Goal: Task Accomplishment & Management: Manage account settings

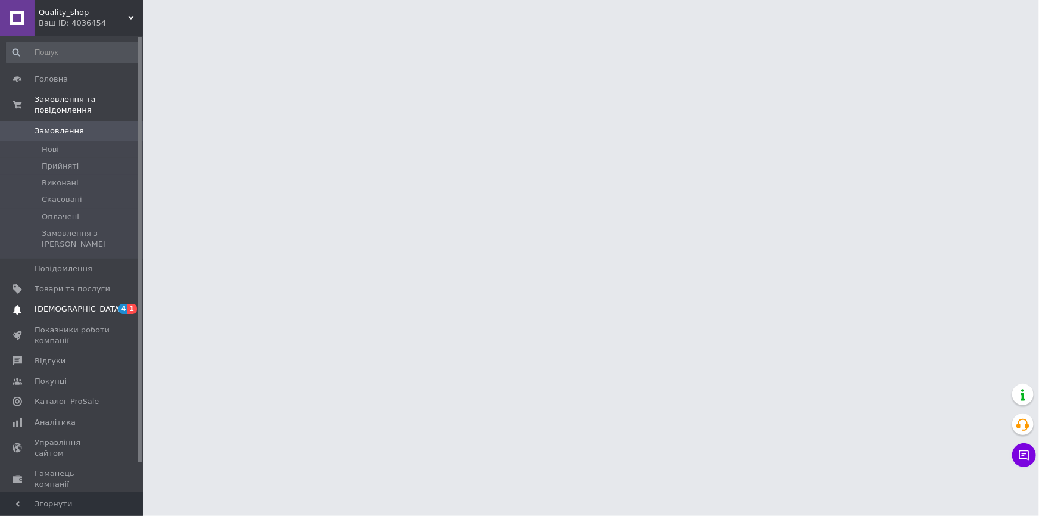
click at [84, 304] on span "[DEMOGRAPHIC_DATA]" at bounding box center [73, 309] width 76 height 11
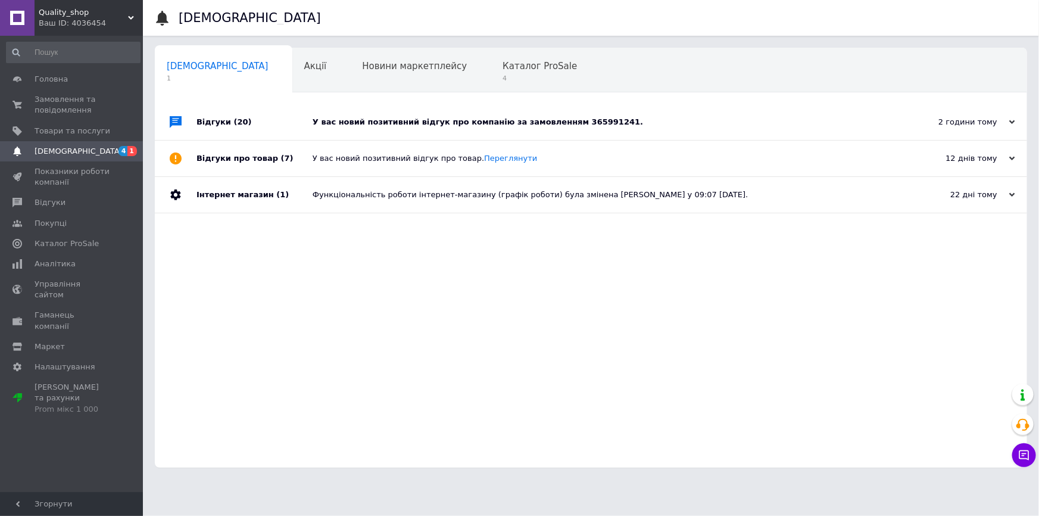
click at [357, 109] on div "У вас новий позитивний відгук про компанію за замовленням 365991241." at bounding box center [605, 122] width 584 height 36
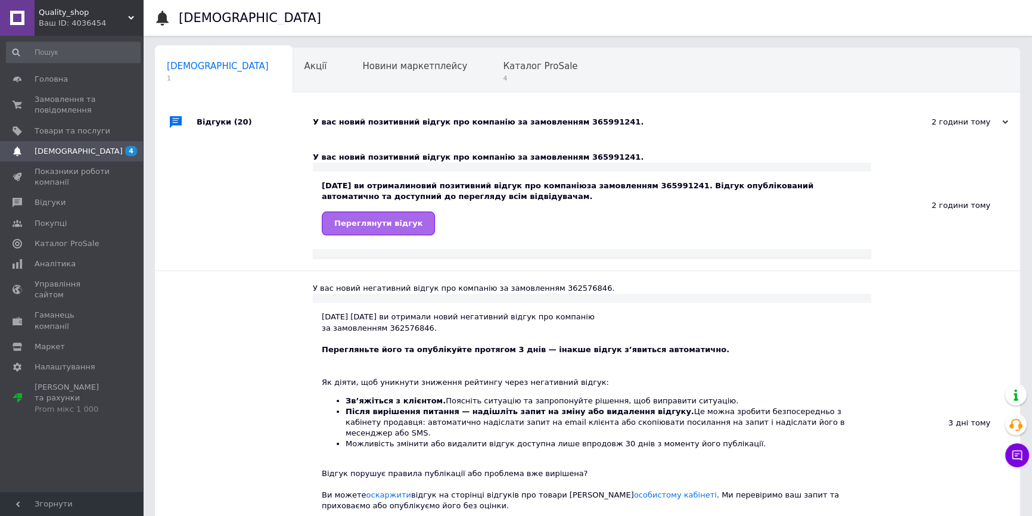
click at [350, 220] on span "Переглянути відгук" at bounding box center [378, 223] width 88 height 9
click at [392, 217] on link "Переглянути відгук" at bounding box center [378, 223] width 113 height 24
click at [83, 262] on span "Аналітика" at bounding box center [73, 263] width 76 height 11
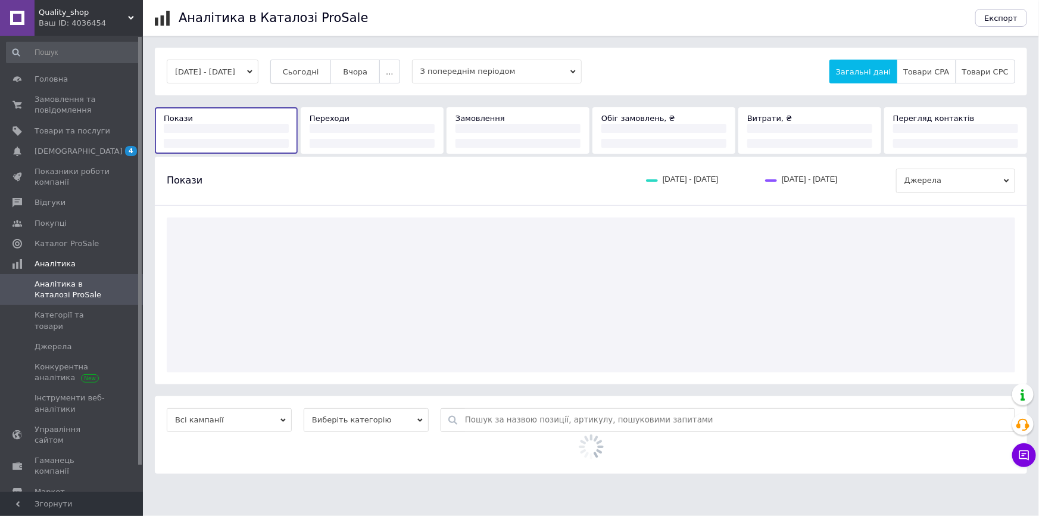
click at [304, 64] on button "Сьогодні" at bounding box center [300, 72] width 61 height 24
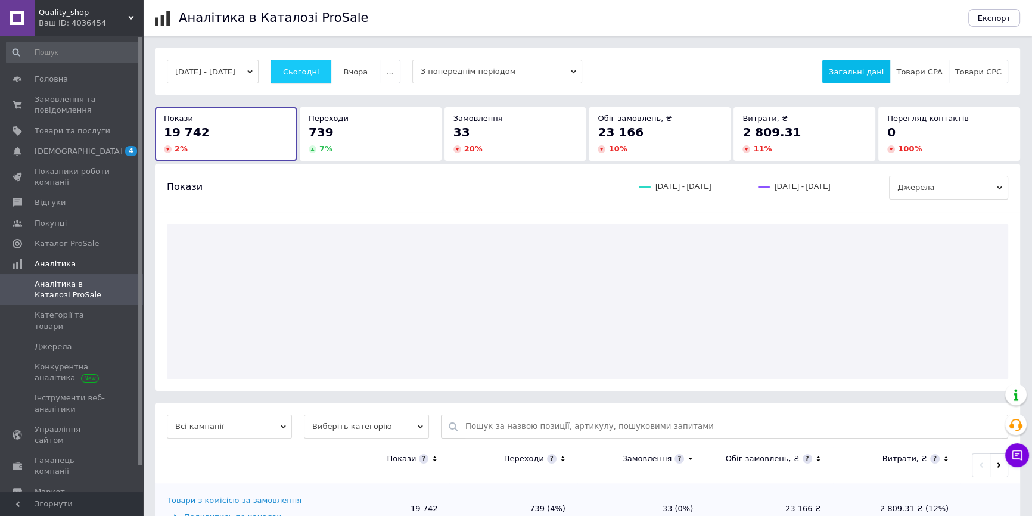
click at [309, 67] on span "Сьогодні" at bounding box center [301, 71] width 36 height 9
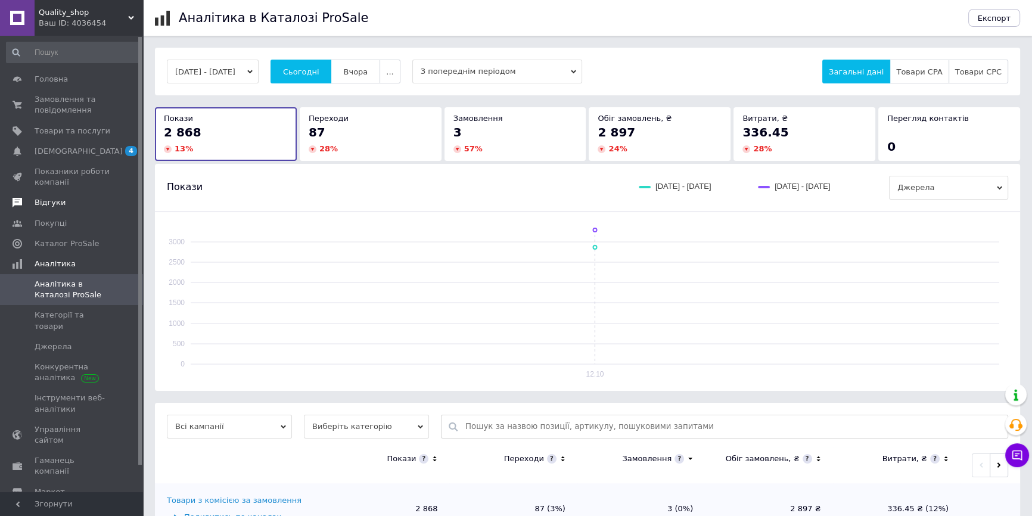
click at [87, 194] on link "Відгуки" at bounding box center [73, 202] width 147 height 20
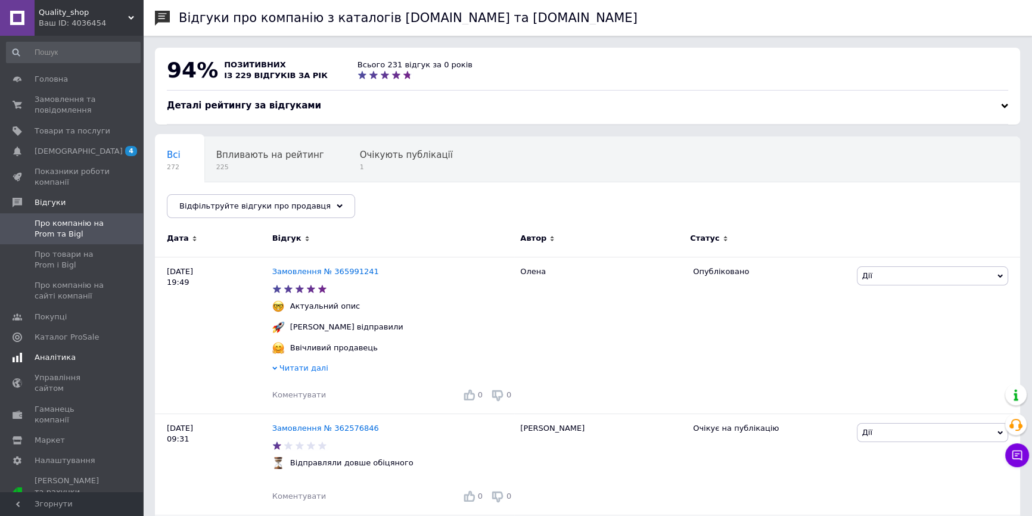
click at [89, 352] on span "Аналітика" at bounding box center [73, 357] width 76 height 11
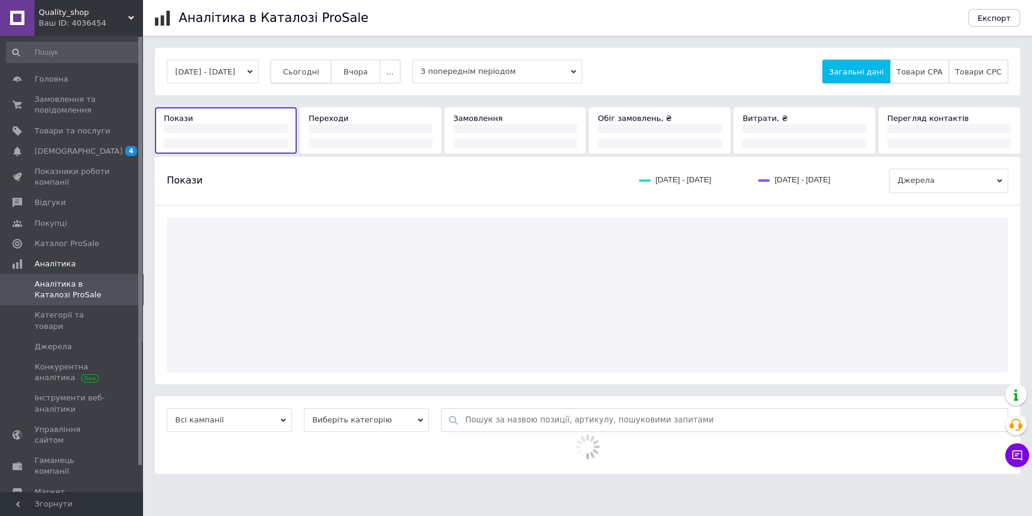
drag, startPoint x: 308, startPoint y: 61, endPoint x: 316, endPoint y: 71, distance: 13.6
click at [312, 67] on button "Сьогодні" at bounding box center [300, 72] width 61 height 24
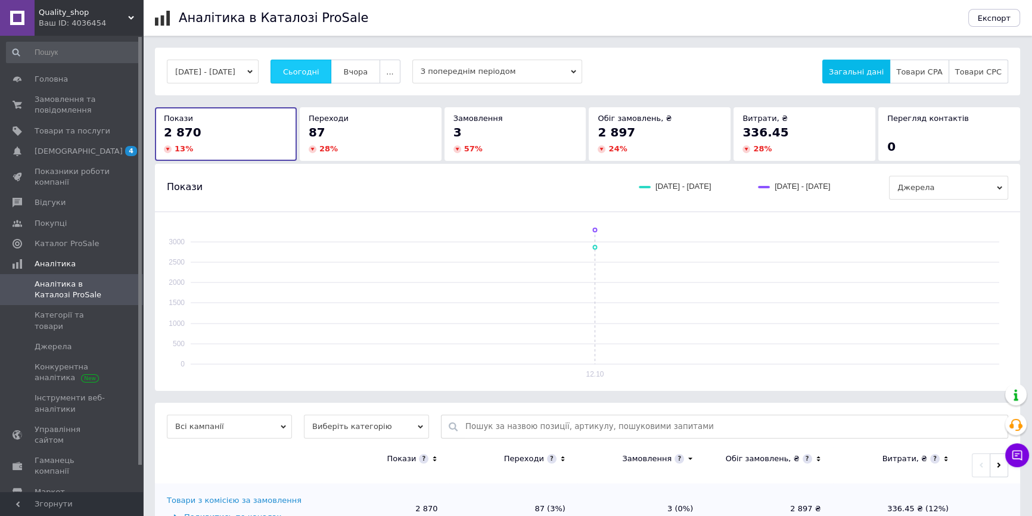
click at [330, 82] on button "Сьогодні" at bounding box center [300, 72] width 61 height 24
click at [332, 77] on button "Сьогодні" at bounding box center [300, 72] width 61 height 24
click at [319, 74] on span "Сьогодні" at bounding box center [301, 71] width 36 height 9
click at [314, 69] on span "Сьогодні" at bounding box center [301, 71] width 36 height 9
click at [319, 67] on span "Сьогодні" at bounding box center [301, 71] width 36 height 9
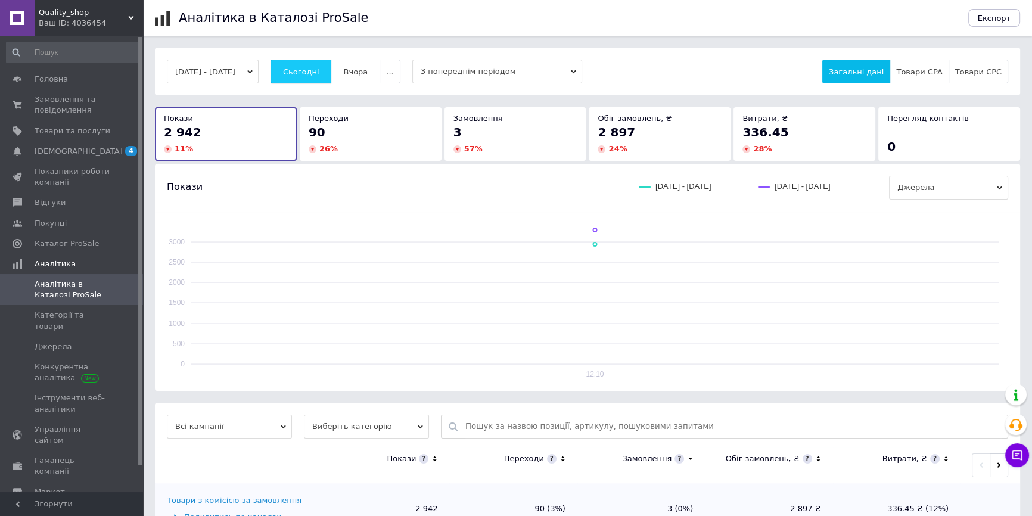
click at [305, 60] on button "Сьогодні" at bounding box center [300, 72] width 61 height 24
click at [329, 80] on button "Сьогодні" at bounding box center [300, 72] width 61 height 24
click at [323, 77] on button "Сьогодні" at bounding box center [300, 72] width 61 height 24
click at [270, 60] on button "Сьогодні" at bounding box center [300, 72] width 61 height 24
